Goal: Find specific page/section: Find specific page/section

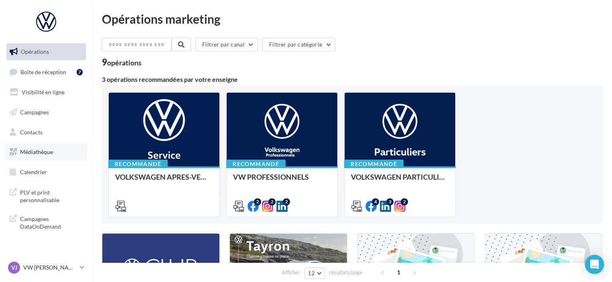
click at [43, 149] on span "Médiathèque" at bounding box center [36, 151] width 33 height 7
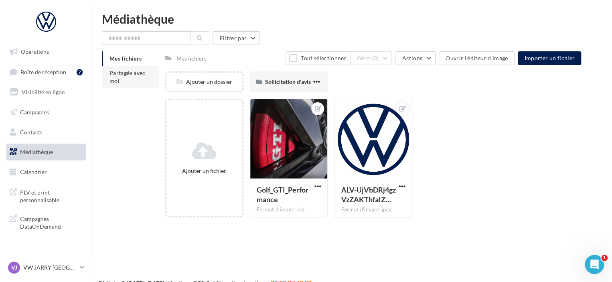
click at [131, 76] on li "Partagés avec moi" at bounding box center [130, 77] width 57 height 22
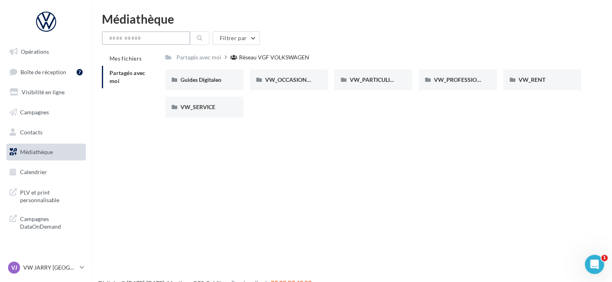
click at [132, 41] on input "text" at bounding box center [146, 38] width 88 height 14
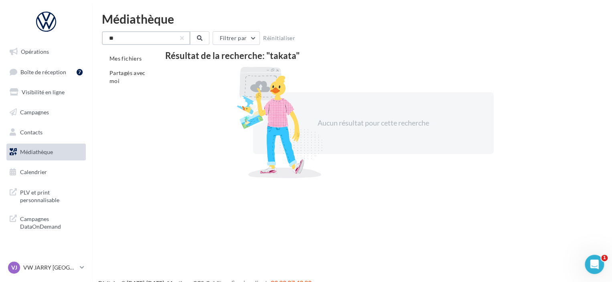
type input "*"
click at [131, 71] on span "Partagés avec moi" at bounding box center [127, 76] width 36 height 15
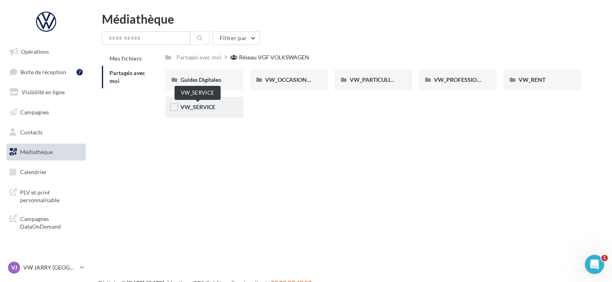
click at [192, 108] on span "VW_SERVICE" at bounding box center [197, 106] width 35 height 7
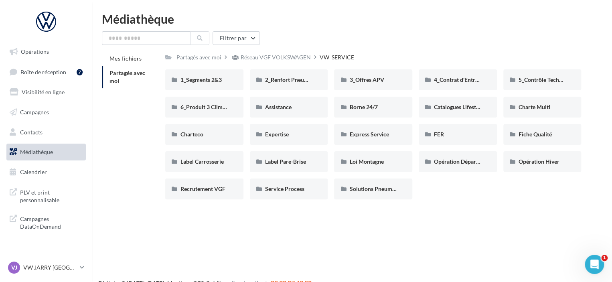
click at [443, 211] on div "Opérations Boîte de réception 7 Visibilité en ligne Campagnes Contacts Médiathè…" at bounding box center [306, 154] width 612 height 282
